Goal: Task Accomplishment & Management: Use online tool/utility

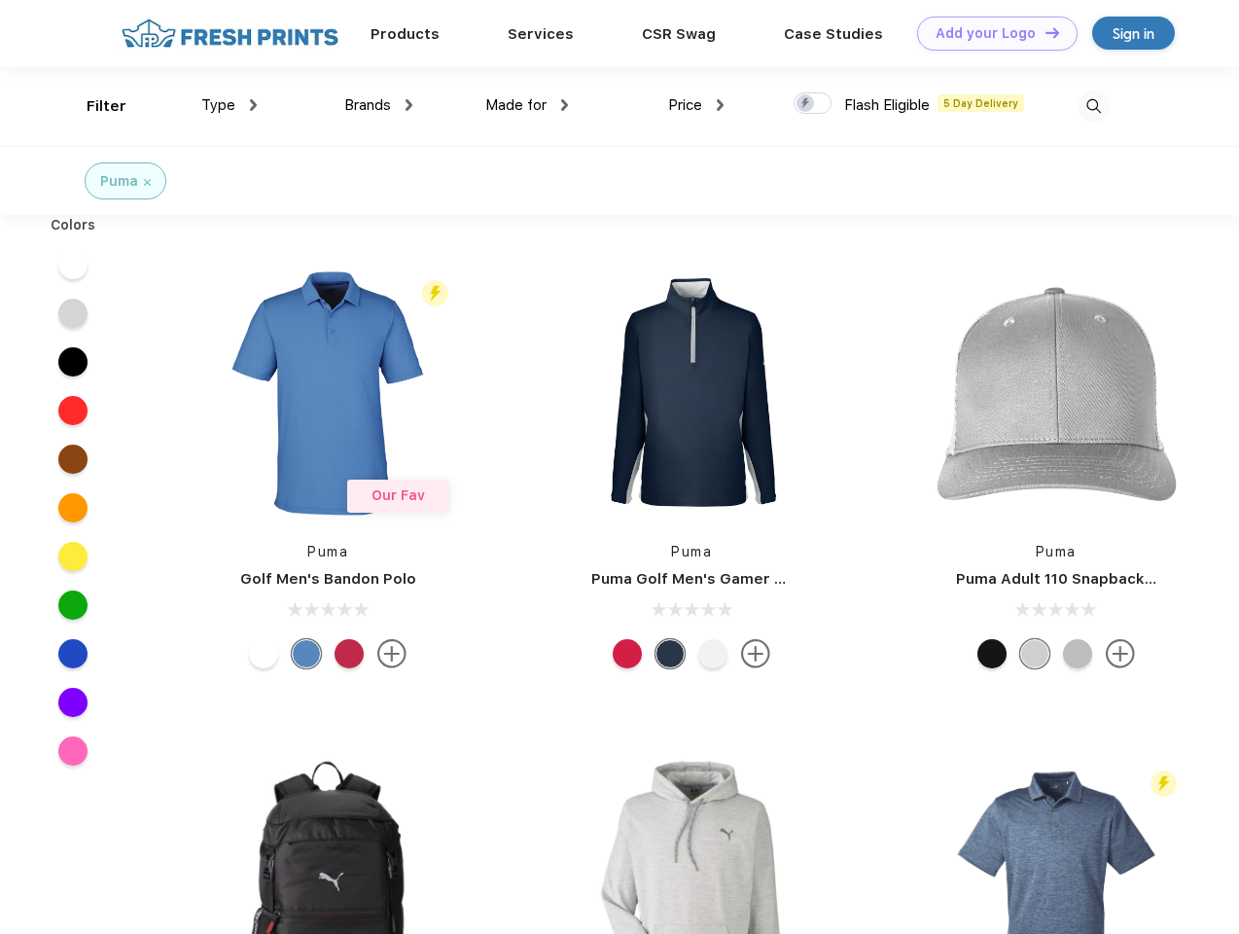
click at [990, 33] on link "Add your Logo Design Tool" at bounding box center [997, 34] width 160 height 34
click at [0, 0] on div "Design Tool" at bounding box center [0, 0] width 0 height 0
click at [1044, 32] on link "Add your Logo Design Tool" at bounding box center [997, 34] width 160 height 34
click at [93, 106] on div "Filter" at bounding box center [107, 106] width 40 height 22
click at [230, 105] on span "Type" at bounding box center [218, 105] width 34 height 18
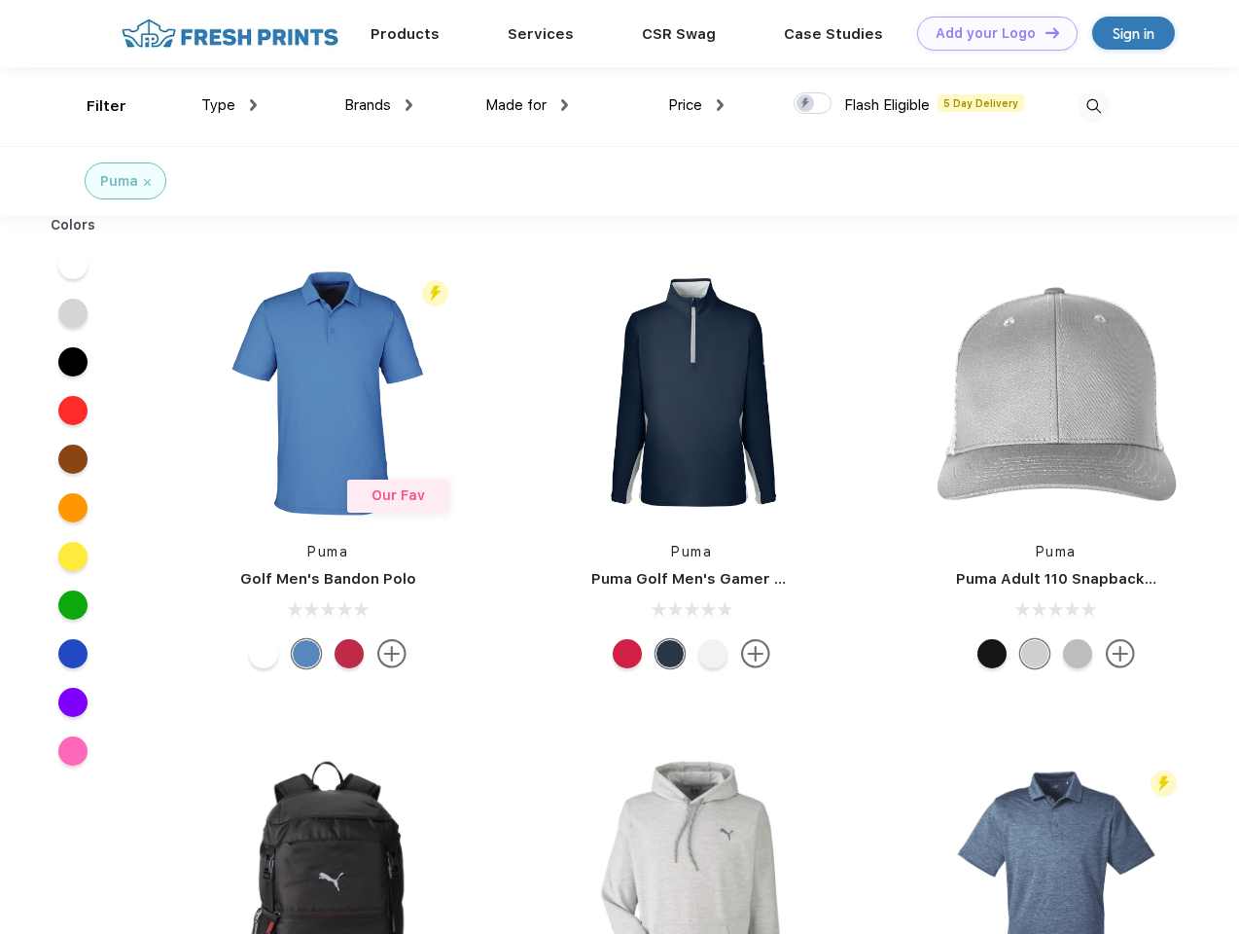
click at [378, 105] on span "Brands" at bounding box center [367, 105] width 47 height 18
click at [527, 105] on span "Made for" at bounding box center [515, 105] width 61 height 18
click at [696, 105] on span "Price" at bounding box center [685, 105] width 34 height 18
click at [813, 104] on div at bounding box center [813, 102] width 38 height 21
click at [806, 104] on input "checkbox" at bounding box center [800, 97] width 13 height 13
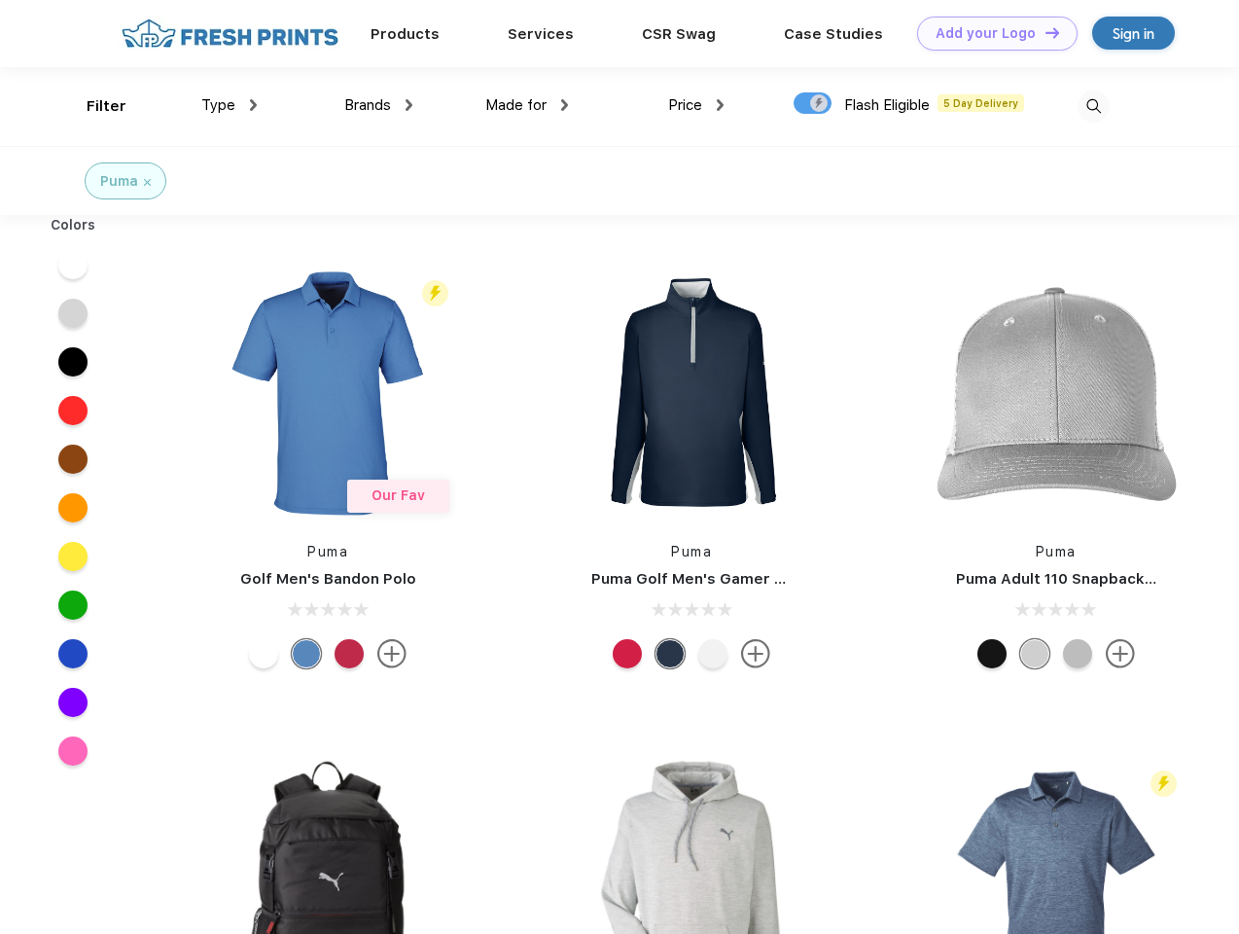
click at [1093, 106] on img at bounding box center [1094, 106] width 32 height 32
